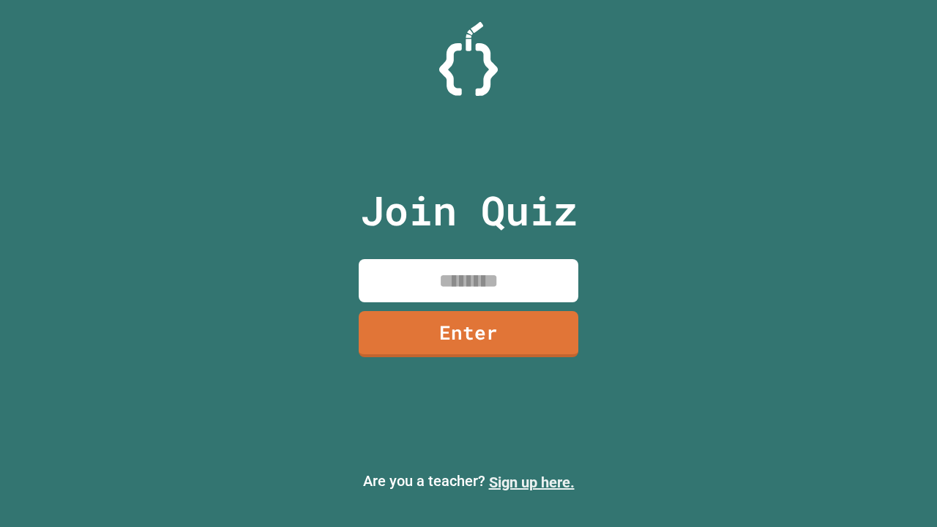
click at [532, 483] on link "Sign up here." at bounding box center [532, 483] width 86 height 18
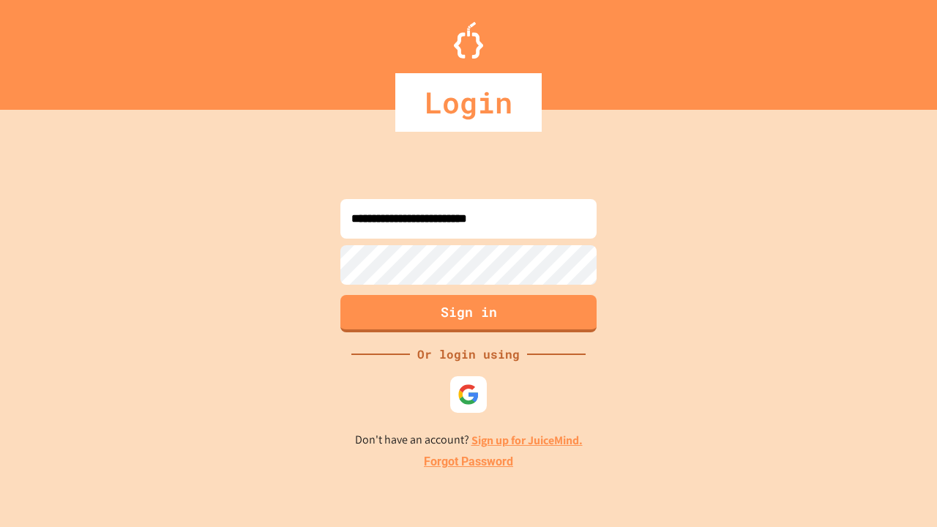
type input "**********"
